Goal: Task Accomplishment & Management: Use online tool/utility

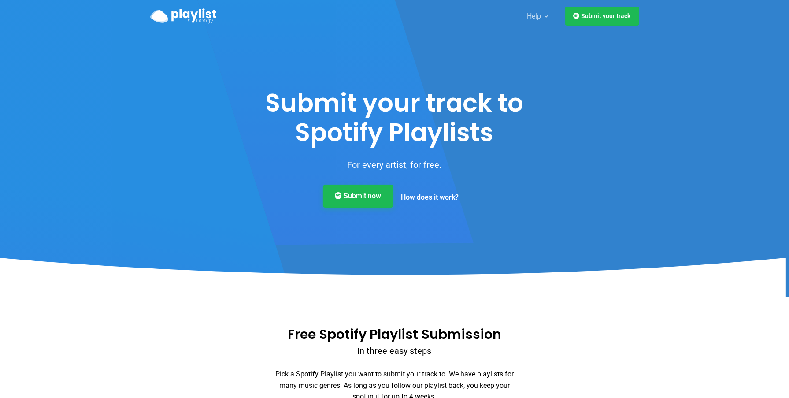
click at [362, 195] on link "Submit now" at bounding box center [358, 196] width 71 height 23
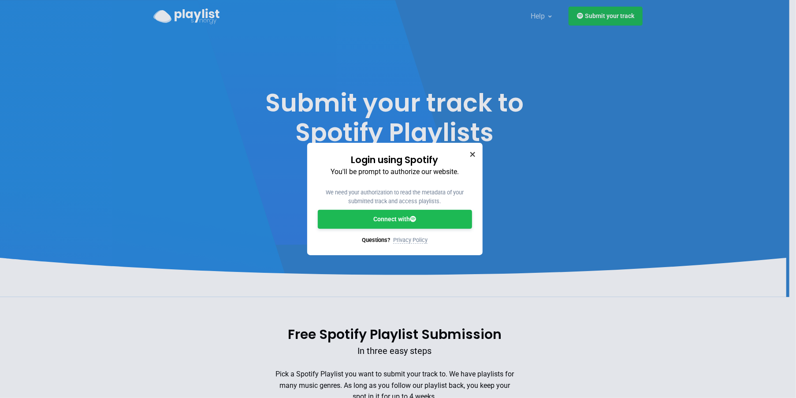
click at [473, 156] on icon "Close" at bounding box center [472, 154] width 6 height 6
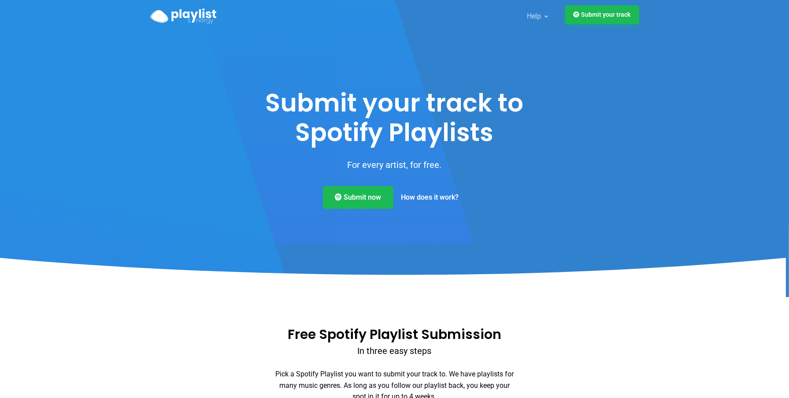
click at [584, 24] on link "Submit your track" at bounding box center [603, 14] width 74 height 19
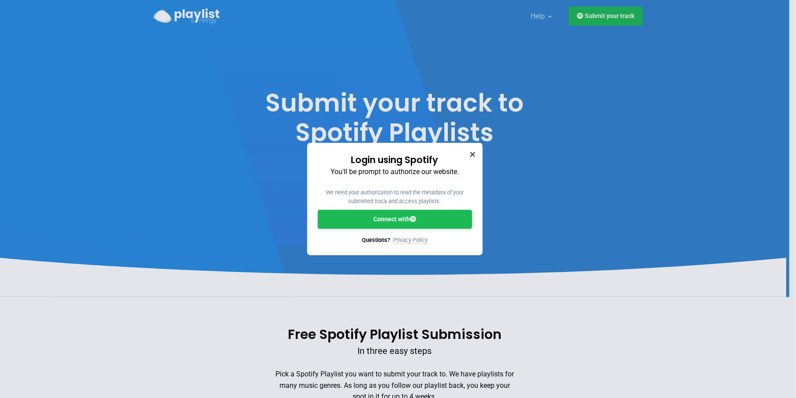
click at [470, 155] on icon "Close" at bounding box center [472, 154] width 6 height 6
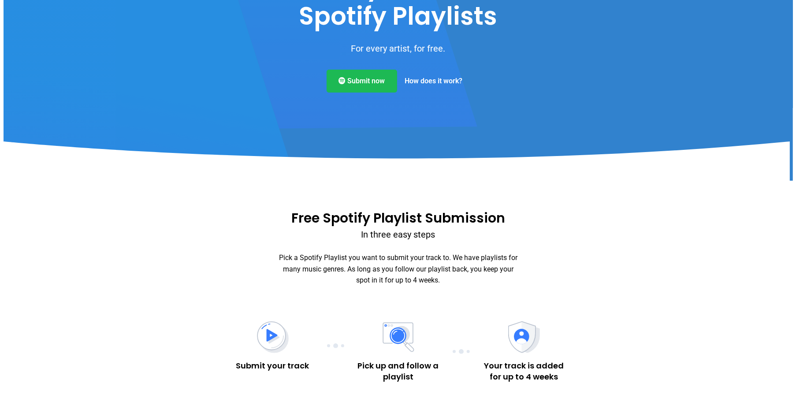
scroll to position [44, 0]
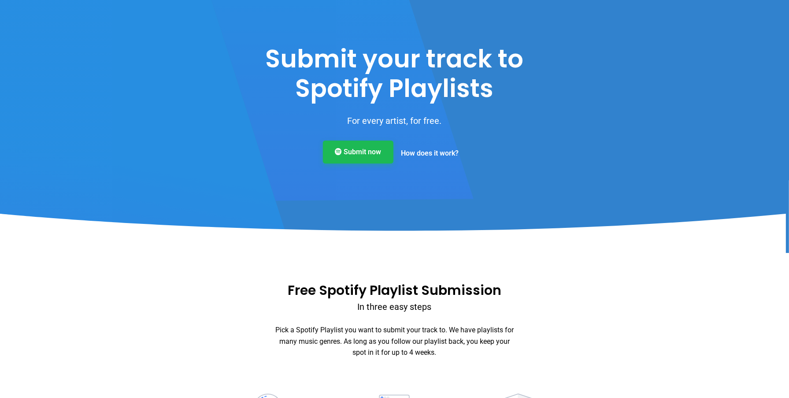
click at [366, 157] on link "Submit now" at bounding box center [358, 152] width 71 height 23
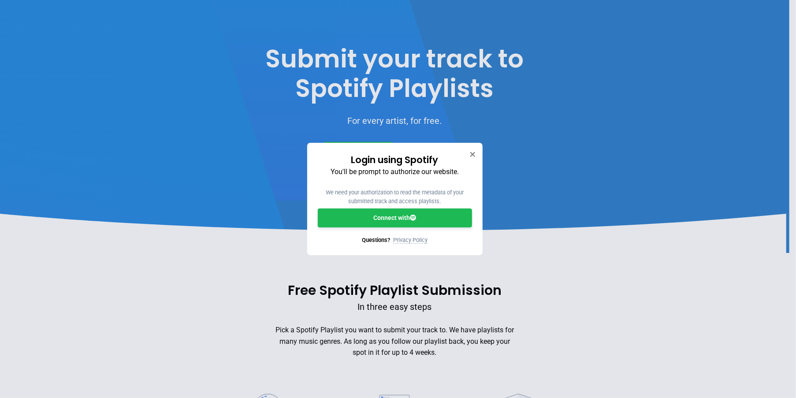
click at [404, 208] on div "Login using Spotify You'll be prompt to authorize our website. We need your aut…" at bounding box center [395, 198] width 154 height 91
click at [406, 215] on link "Connect with" at bounding box center [395, 217] width 154 height 19
click at [372, 221] on link "Connect with" at bounding box center [395, 217] width 154 height 19
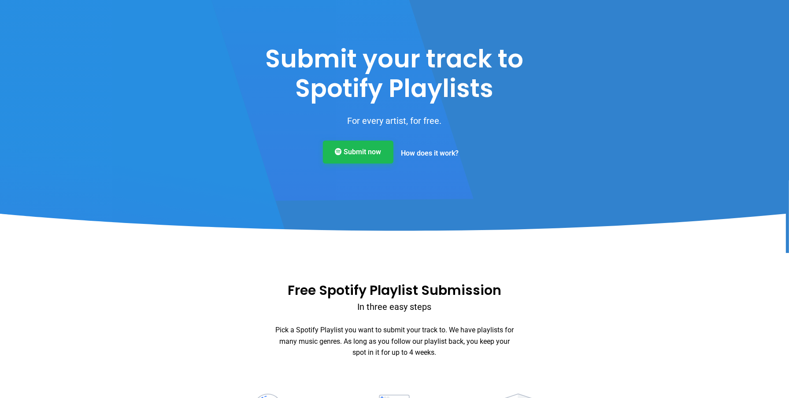
click at [361, 160] on link "Submit now" at bounding box center [358, 152] width 71 height 23
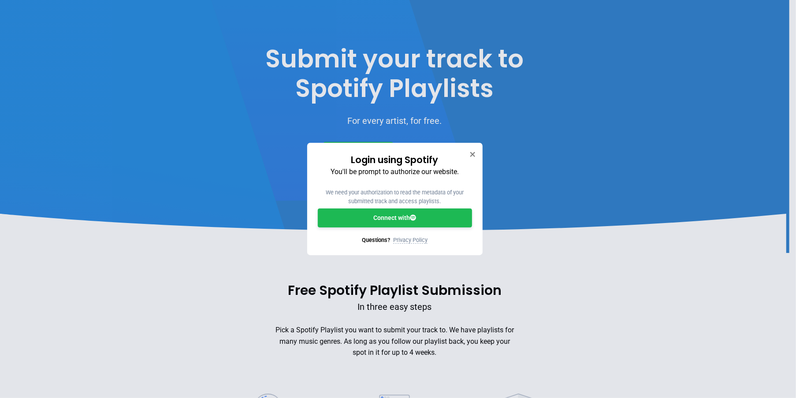
click at [402, 211] on link "Connect with" at bounding box center [395, 217] width 154 height 19
